Goal: Check status: Check status

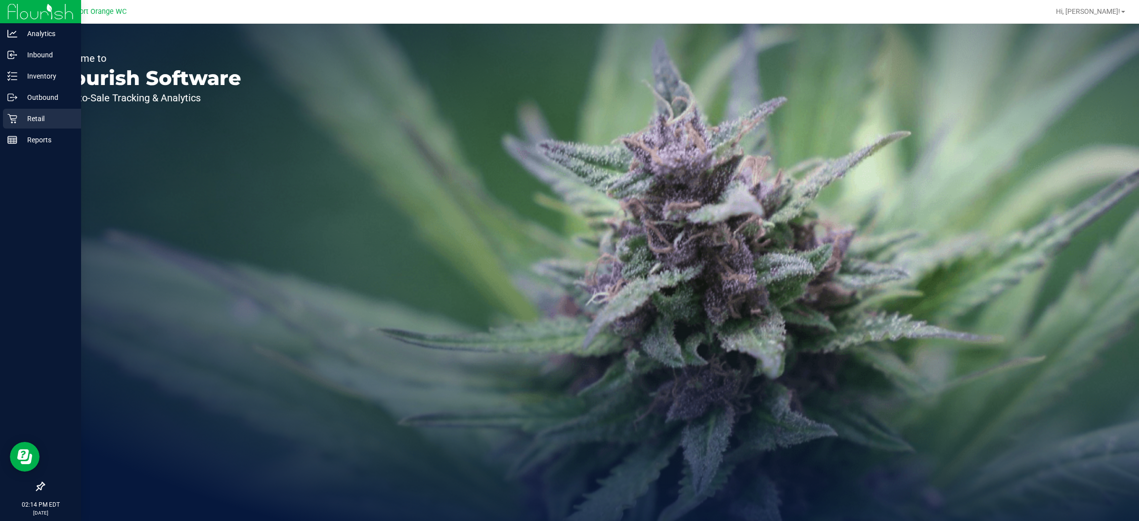
click at [18, 112] on div "Retail" at bounding box center [42, 119] width 78 height 20
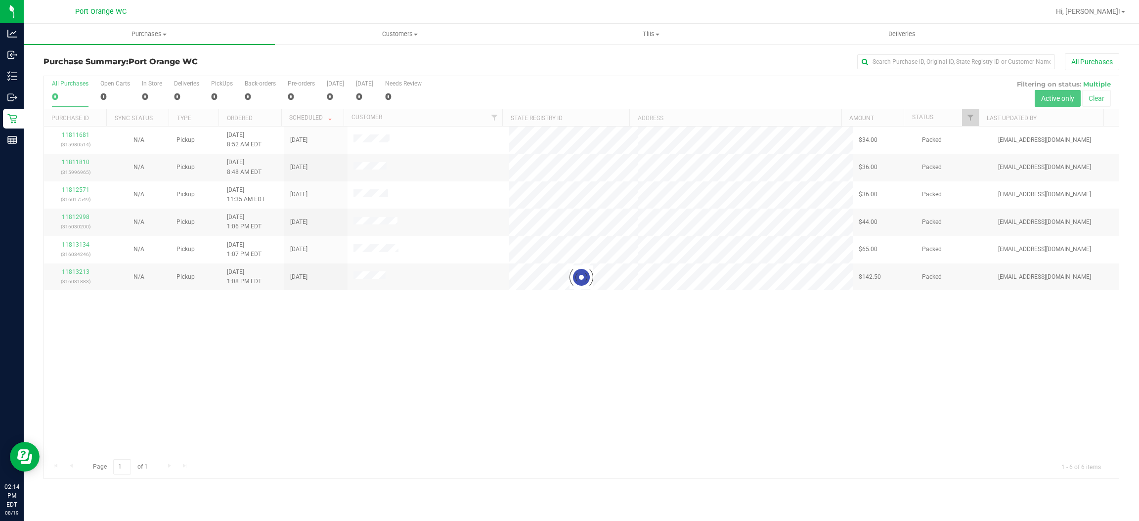
click at [973, 121] on div at bounding box center [581, 277] width 1075 height 402
click at [972, 119] on span "Filter" at bounding box center [971, 118] width 8 height 8
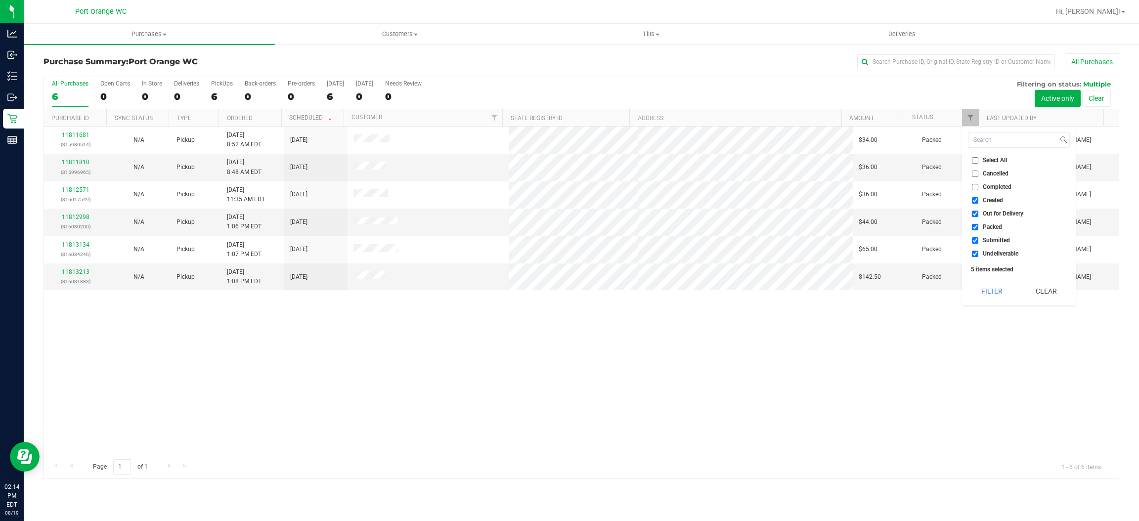
click at [989, 199] on span "Created" at bounding box center [993, 200] width 20 height 6
click at [978, 199] on input "Created" at bounding box center [975, 200] width 6 height 6
checkbox input "false"
click at [998, 211] on span "Out for Delivery" at bounding box center [1003, 214] width 41 height 6
click at [978, 211] on input "Out for Delivery" at bounding box center [975, 214] width 6 height 6
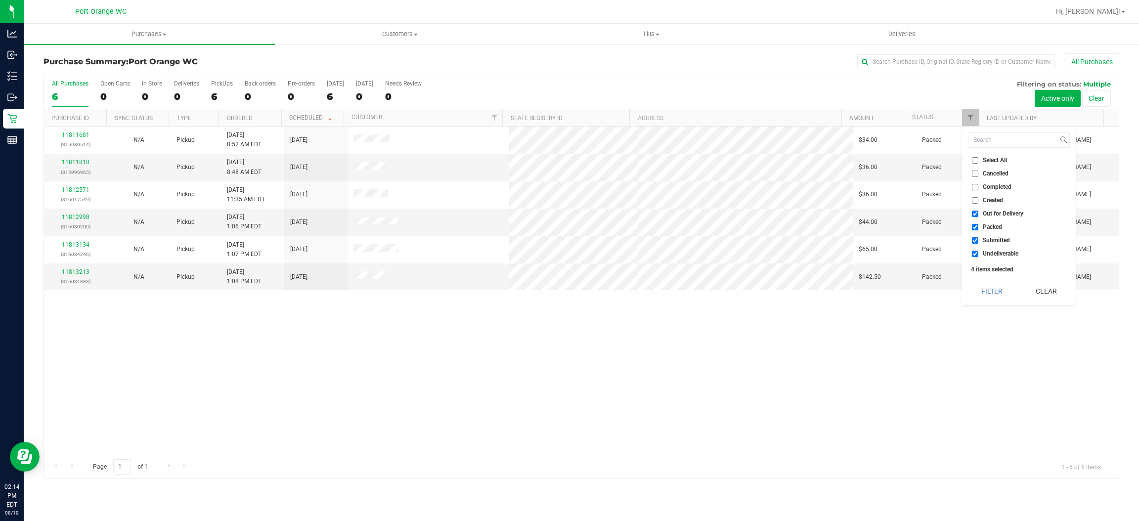
checkbox input "false"
click at [999, 227] on span "Packed" at bounding box center [992, 227] width 19 height 6
click at [978, 227] on input "Packed" at bounding box center [975, 227] width 6 height 6
checkbox input "false"
click at [1005, 254] on span "Undeliverable" at bounding box center [1001, 254] width 36 height 6
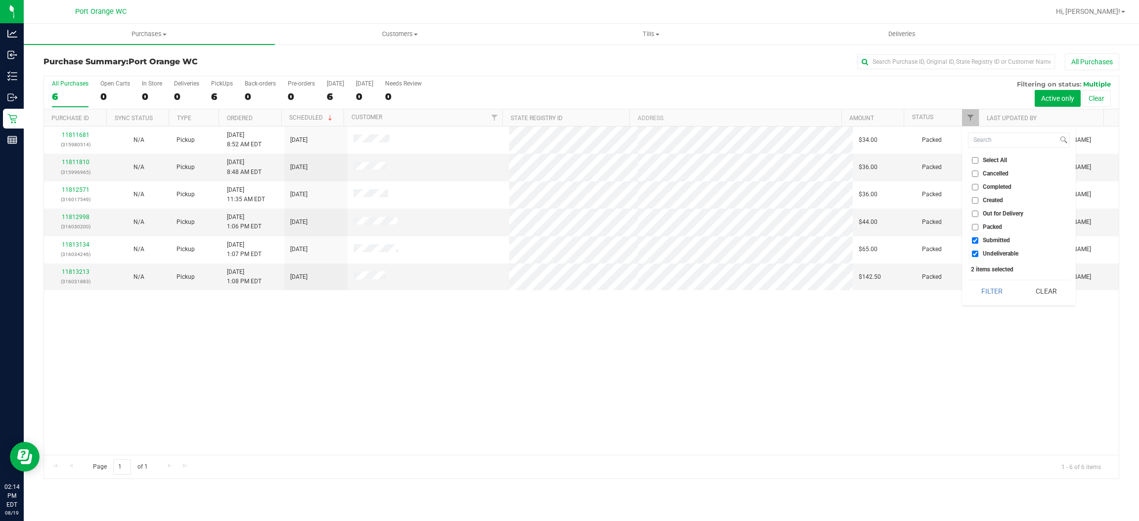
click at [978, 254] on input "Undeliverable" at bounding box center [975, 254] width 6 height 6
checkbox input "false"
click at [991, 290] on button "Filter" at bounding box center [991, 291] width 47 height 22
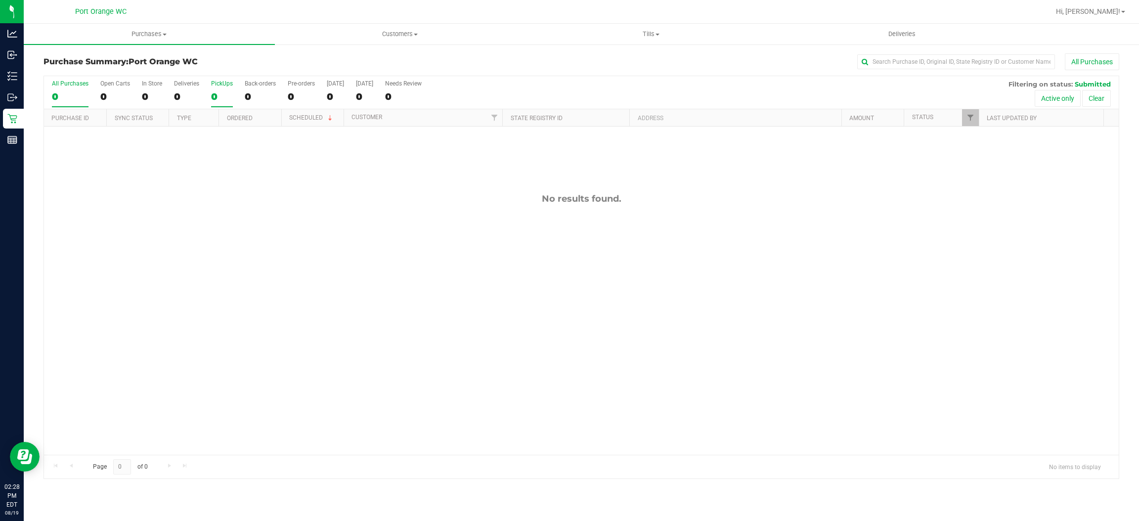
click at [218, 98] on div "0" at bounding box center [222, 96] width 22 height 11
click at [0, 0] on input "PickUps 0" at bounding box center [0, 0] width 0 height 0
click at [218, 99] on div "0" at bounding box center [222, 96] width 22 height 11
click at [0, 0] on input "PickUps 0" at bounding box center [0, 0] width 0 height 0
click at [218, 99] on div "0" at bounding box center [222, 96] width 22 height 11
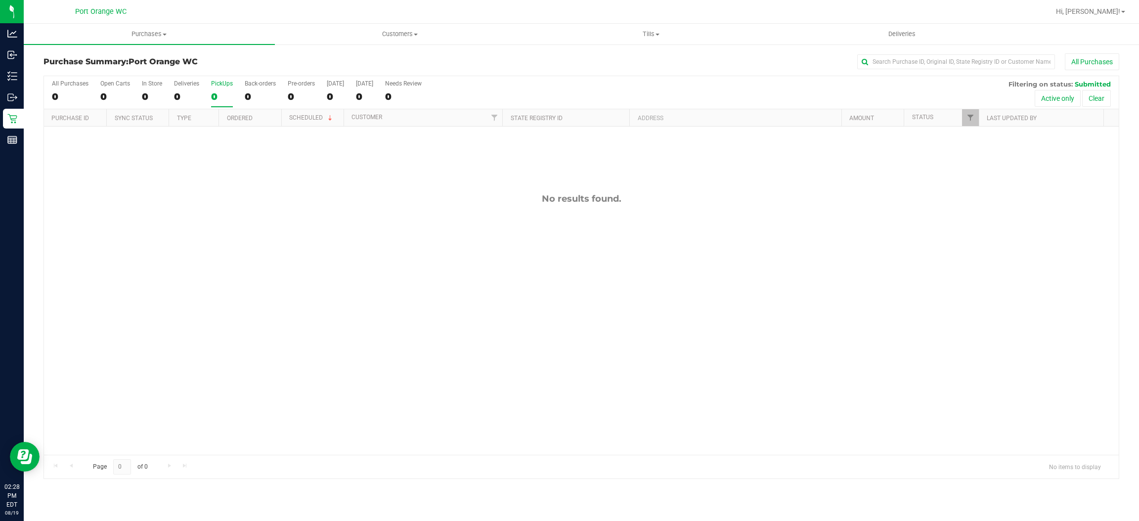
click at [0, 0] on input "PickUps 0" at bounding box center [0, 0] width 0 height 0
click at [218, 99] on div "0" at bounding box center [222, 96] width 22 height 11
click at [0, 0] on input "PickUps 0" at bounding box center [0, 0] width 0 height 0
click at [224, 96] on div "0" at bounding box center [222, 96] width 22 height 11
click at [0, 0] on input "PickUps 0" at bounding box center [0, 0] width 0 height 0
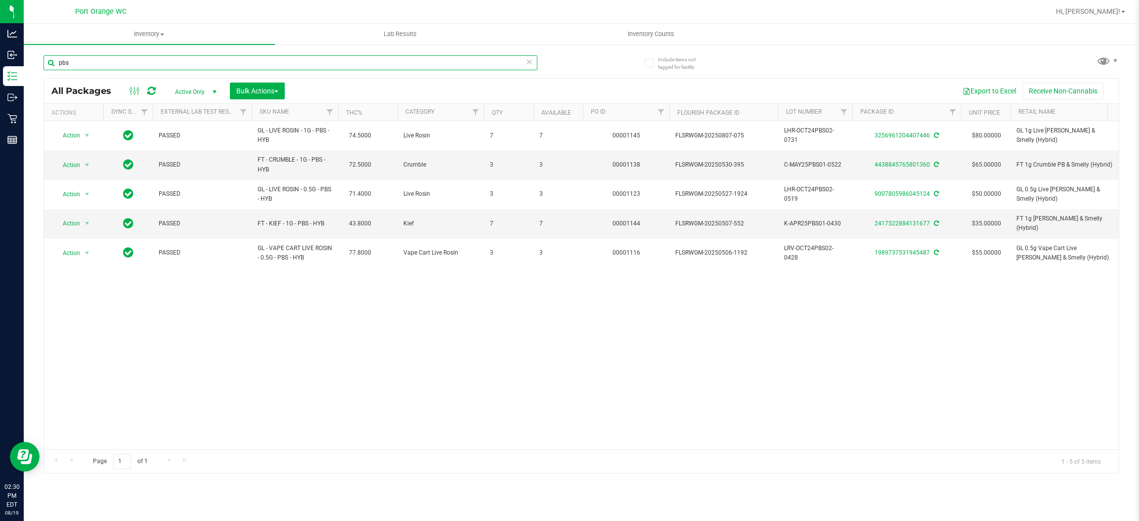
click at [100, 66] on input "pbs" at bounding box center [291, 62] width 494 height 15
